Goal: Task Accomplishment & Management: Complete application form

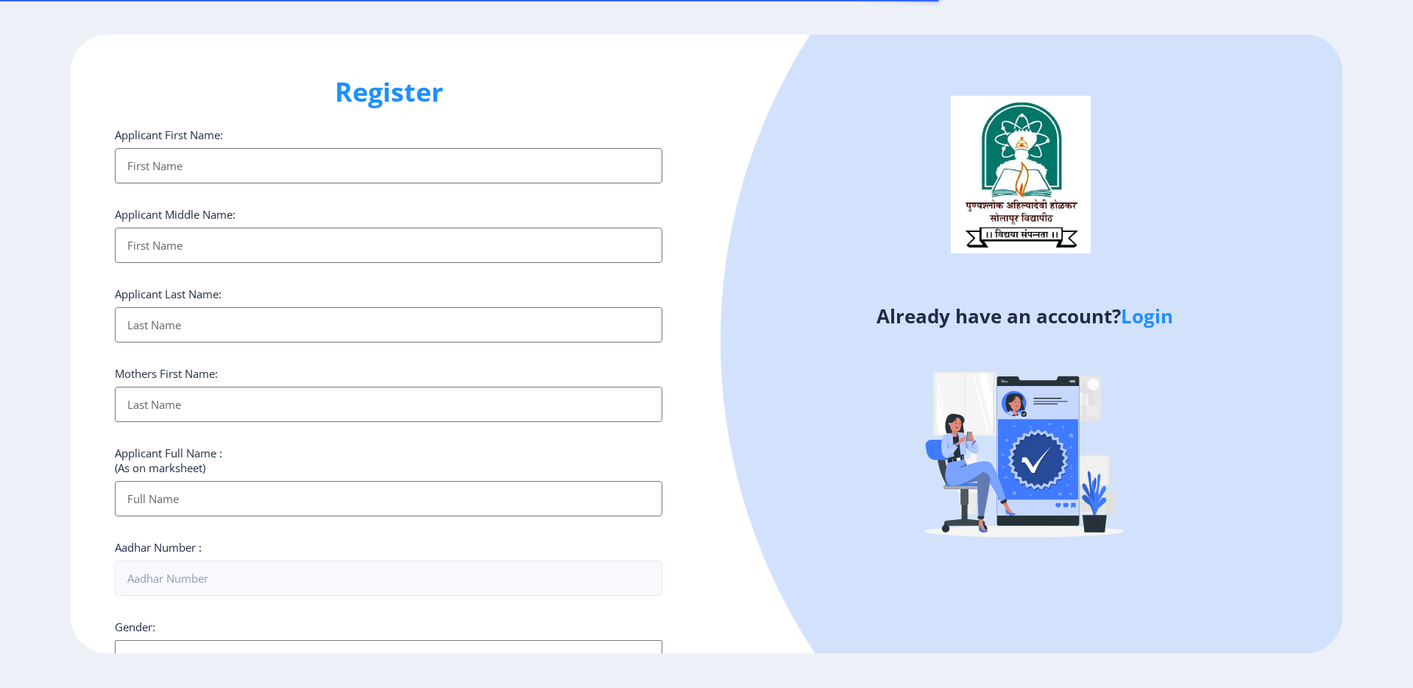
select select
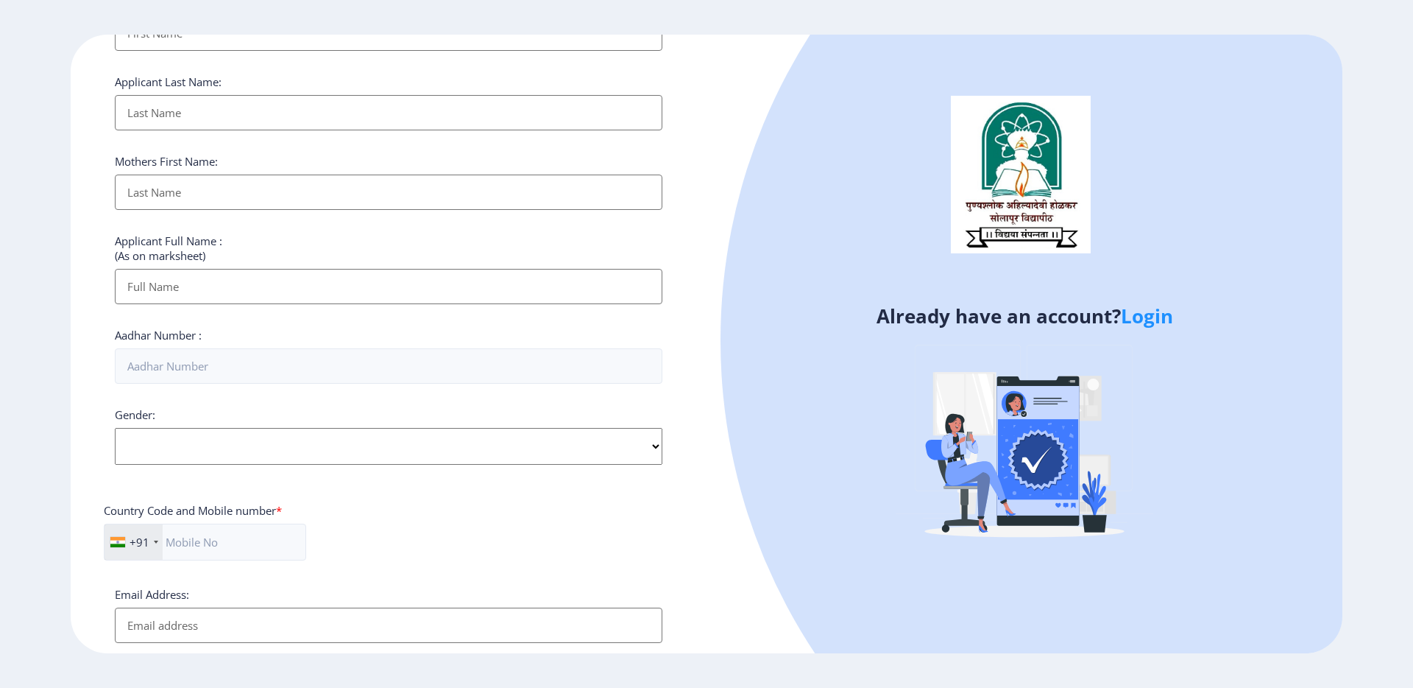
scroll to position [215, 0]
click at [1150, 317] on link "Login" at bounding box center [1147, 316] width 52 height 26
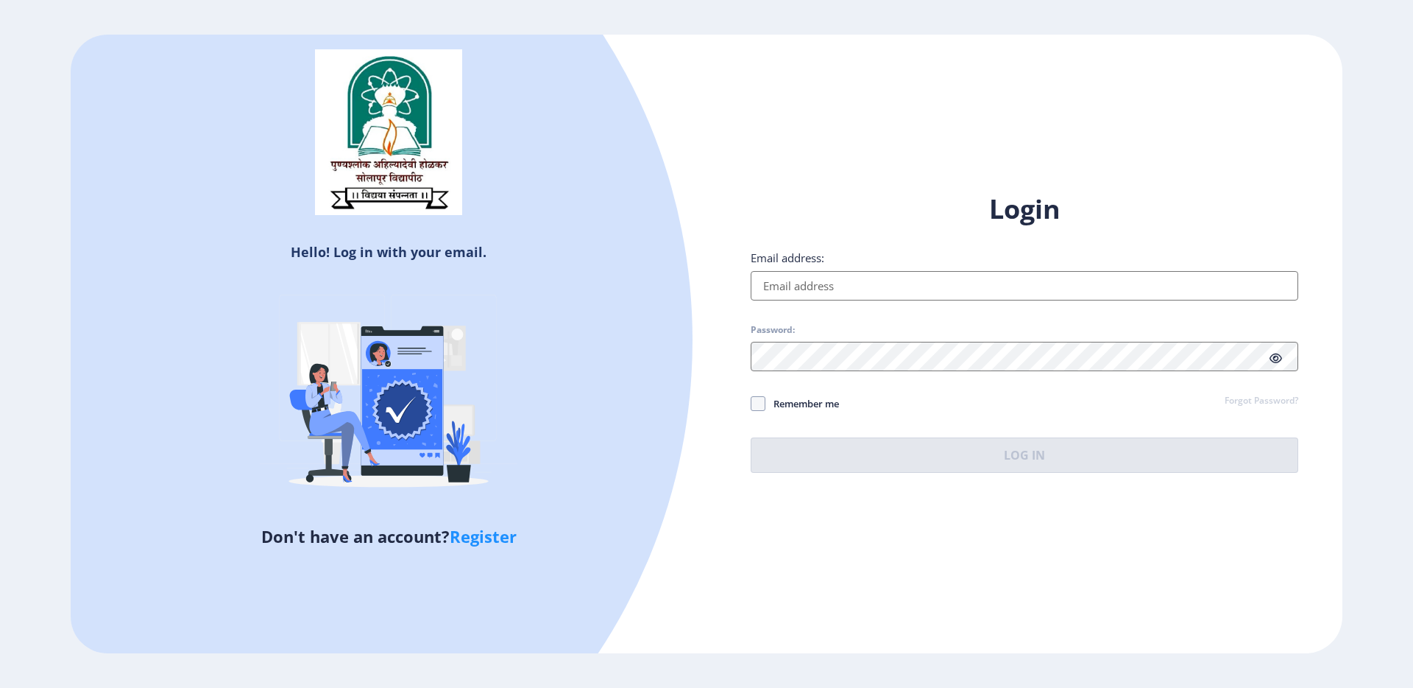
click at [1036, 291] on input "Email address:" at bounding box center [1025, 285] width 548 height 29
type input "[EMAIL_ADDRESS][DOMAIN_NAME]"
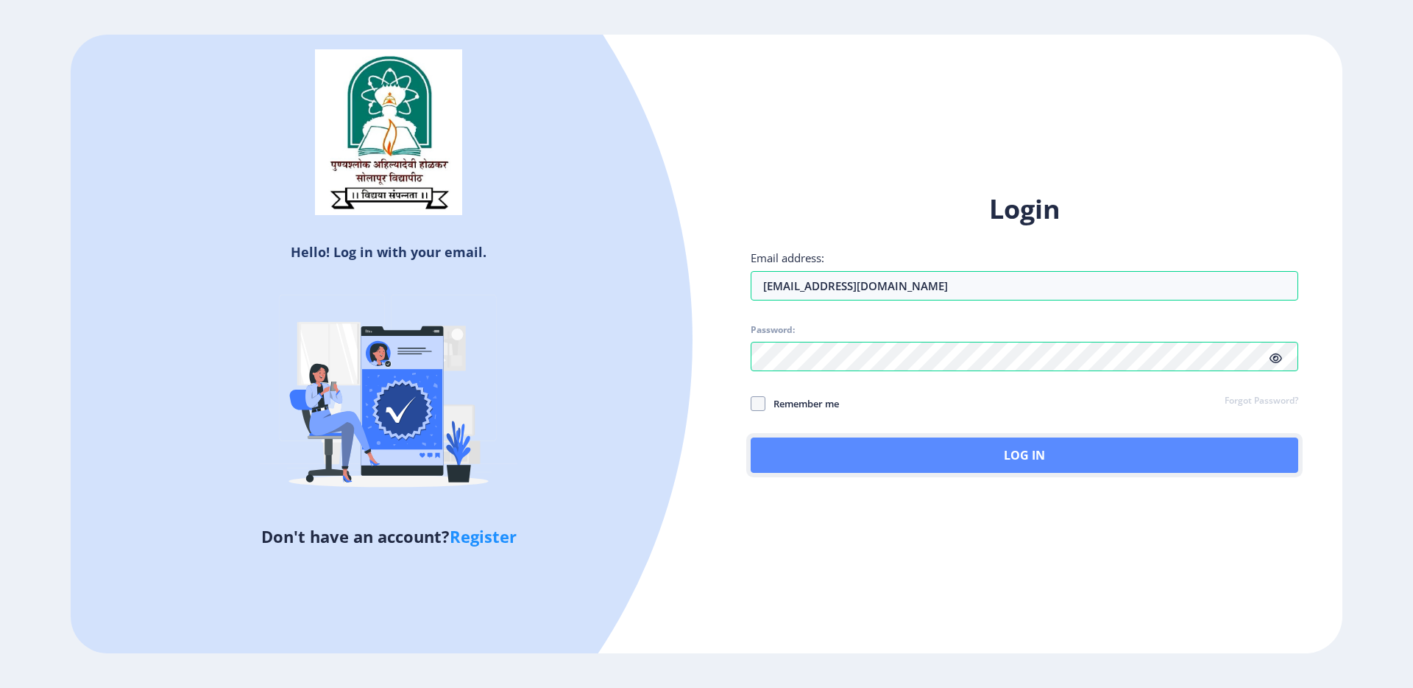
click at [1037, 456] on button "Log In" at bounding box center [1025, 454] width 548 height 35
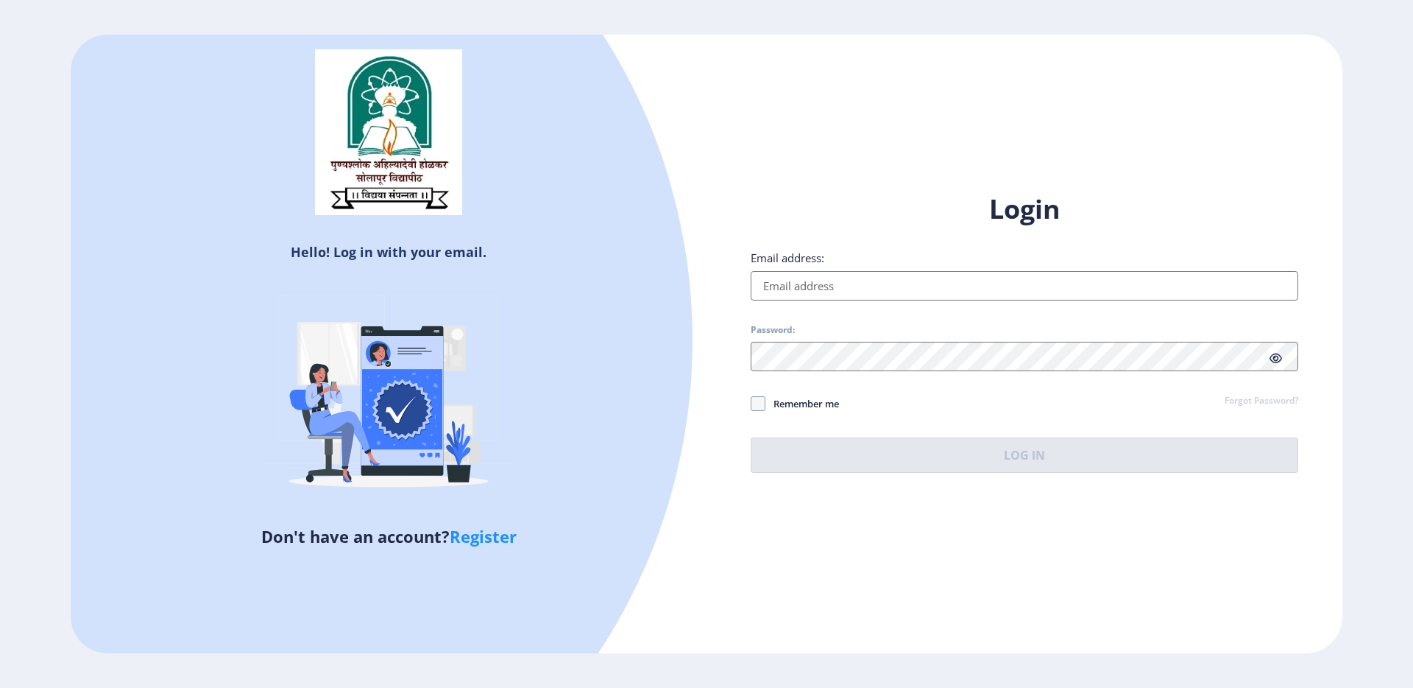
click at [872, 289] on input "Email address:" at bounding box center [1025, 285] width 548 height 29
type input "[EMAIL_ADDRESS][DOMAIN_NAME]"
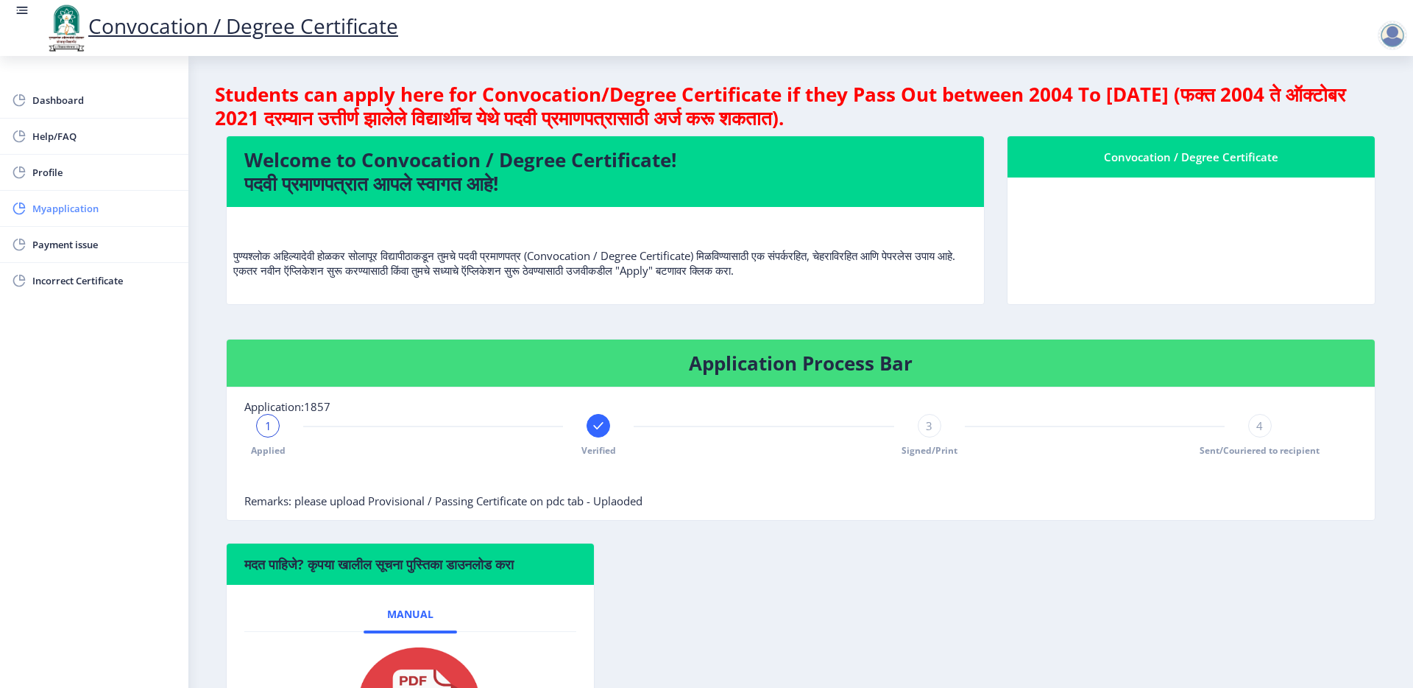
click at [65, 208] on span "Myapplication" at bounding box center [104, 208] width 144 height 18
